Goal: Information Seeking & Learning: Learn about a topic

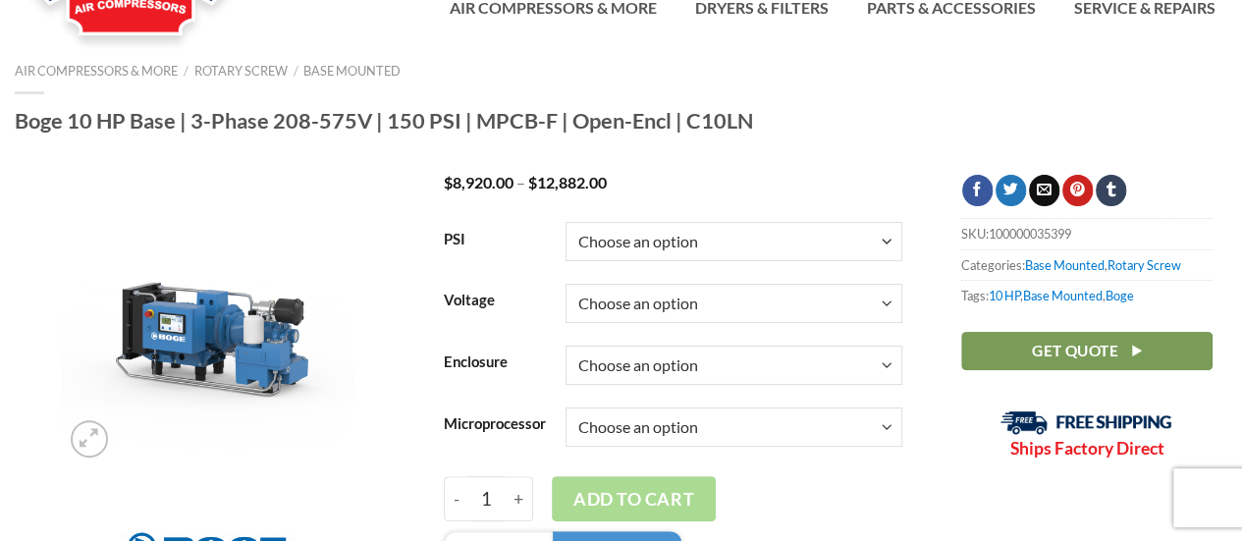
scroll to position [196, 0]
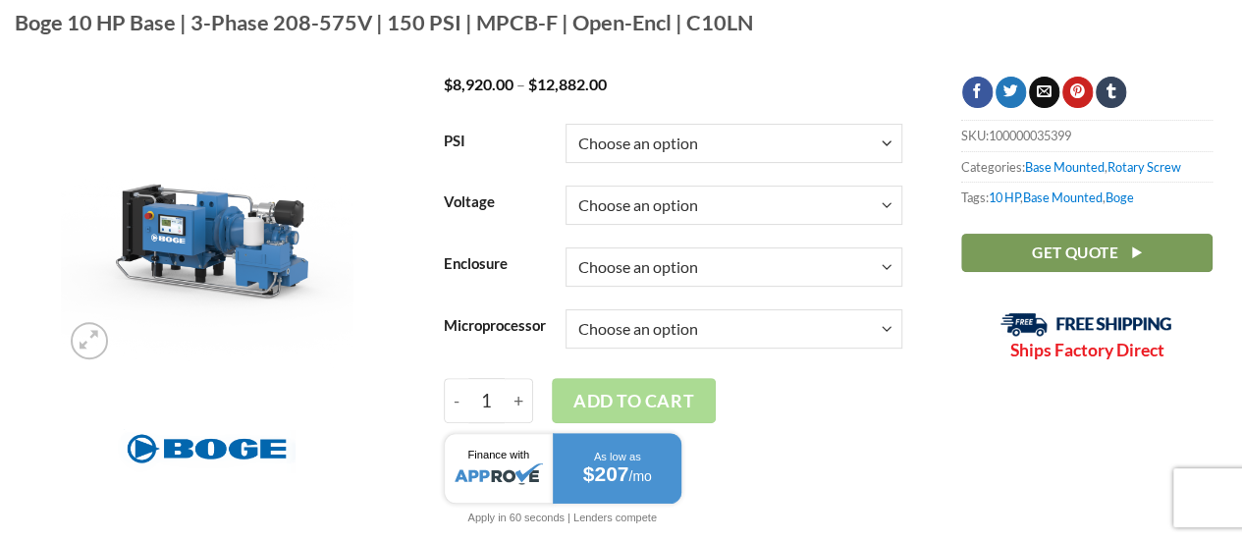
click at [791, 142] on select "Choose an option 150" at bounding box center [733, 143] width 337 height 39
click at [753, 205] on select "Choose an option 3/60/208V 3/60/230V 3/60/460V 3/60/575V" at bounding box center [733, 205] width 337 height 39
click at [753, 203] on select "Choose an option 3/60/208V 3/60/230V 3/60/460V 3/60/575V" at bounding box center [733, 205] width 337 height 39
click at [718, 266] on select "Choose an option Enclosed Open" at bounding box center [733, 266] width 337 height 39
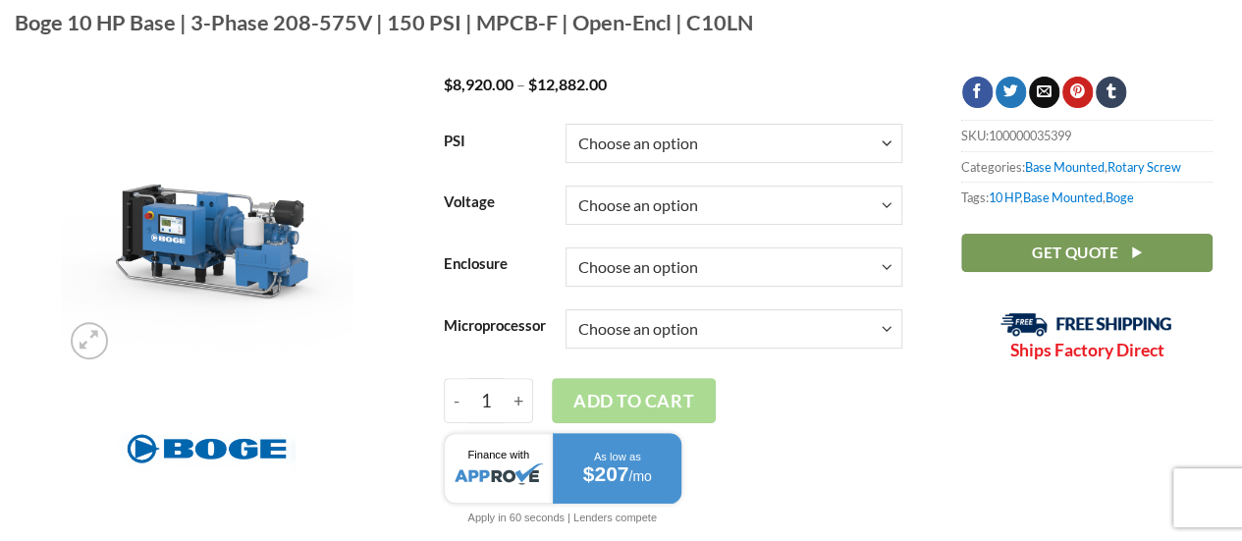
click at [718, 266] on select "Choose an option Enclosed Open" at bounding box center [733, 266] width 337 height 39
click at [699, 331] on select "Choose an option Base Focus 2.0" at bounding box center [733, 328] width 337 height 39
click at [698, 334] on select "Choose an option Base Focus 2.0" at bounding box center [733, 328] width 337 height 39
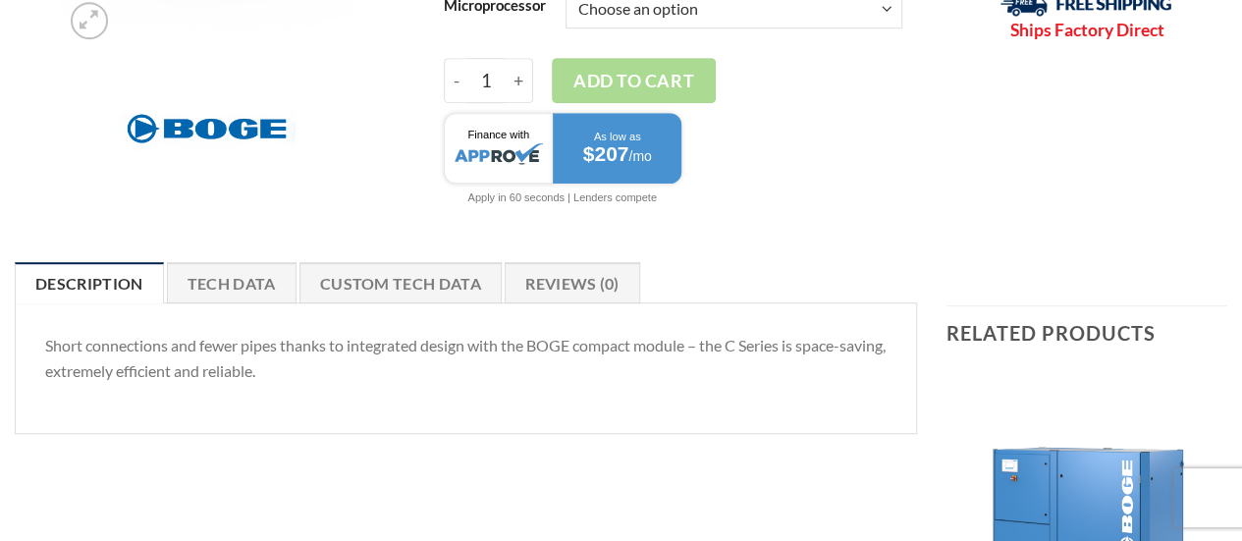
scroll to position [589, 0]
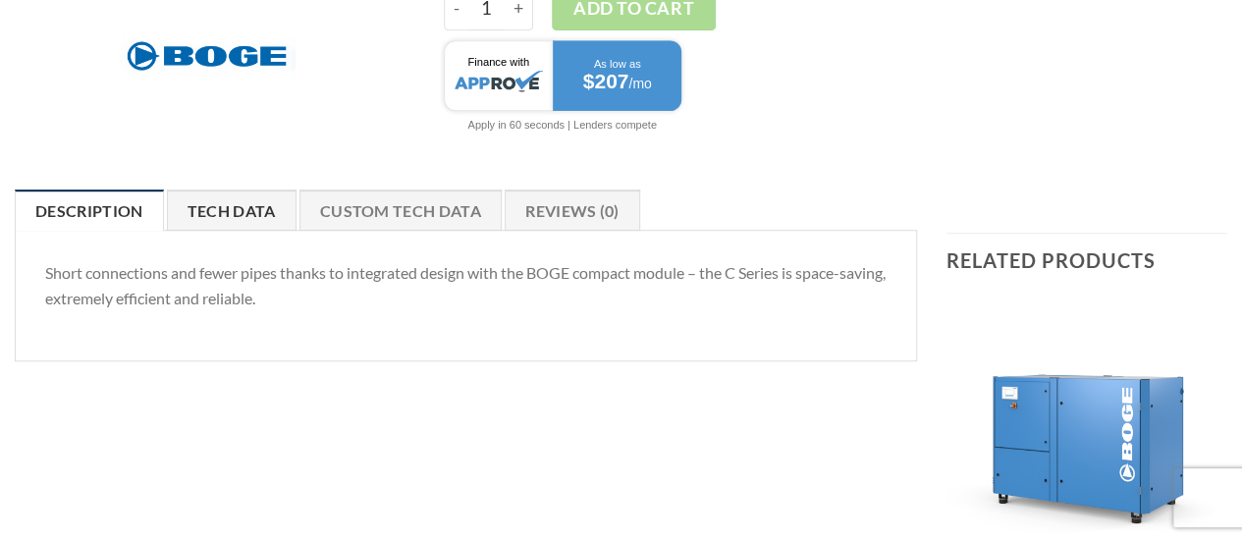
click at [216, 212] on link "Tech Data" at bounding box center [232, 209] width 130 height 41
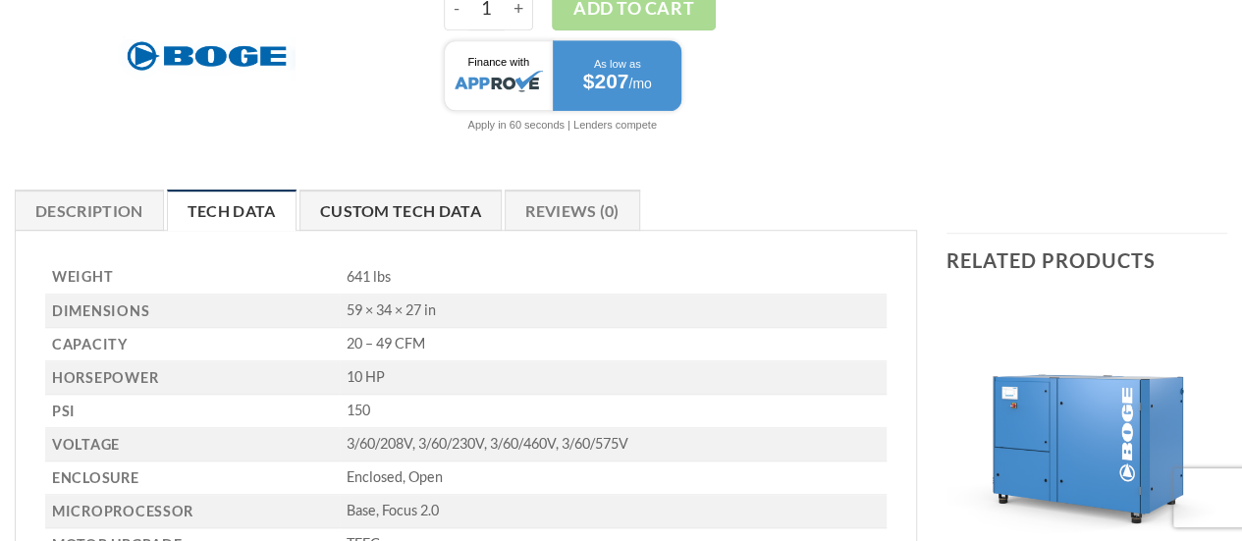
click at [370, 200] on link "Custom Tech Data" at bounding box center [400, 209] width 202 height 41
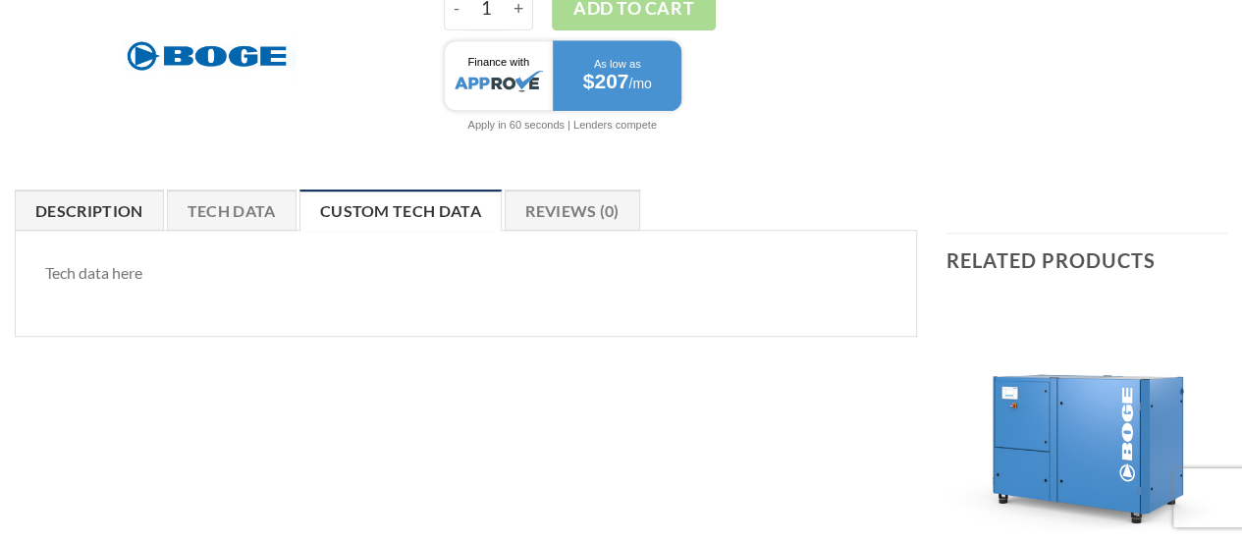
click at [70, 209] on link "Description" at bounding box center [89, 209] width 149 height 41
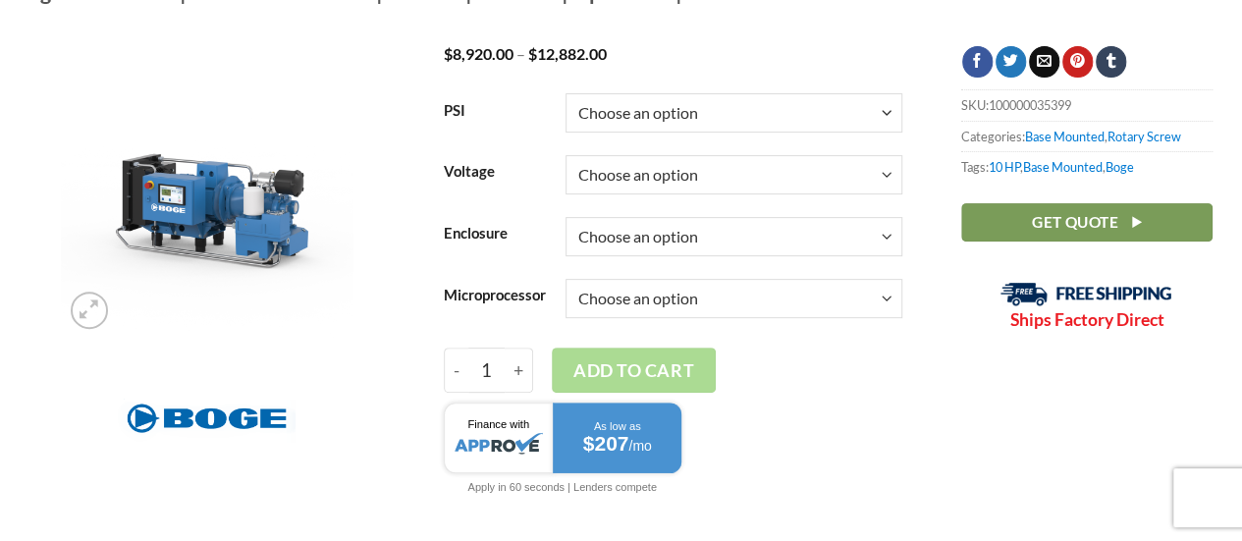
scroll to position [196, 0]
